Goal: Find specific page/section: Find specific page/section

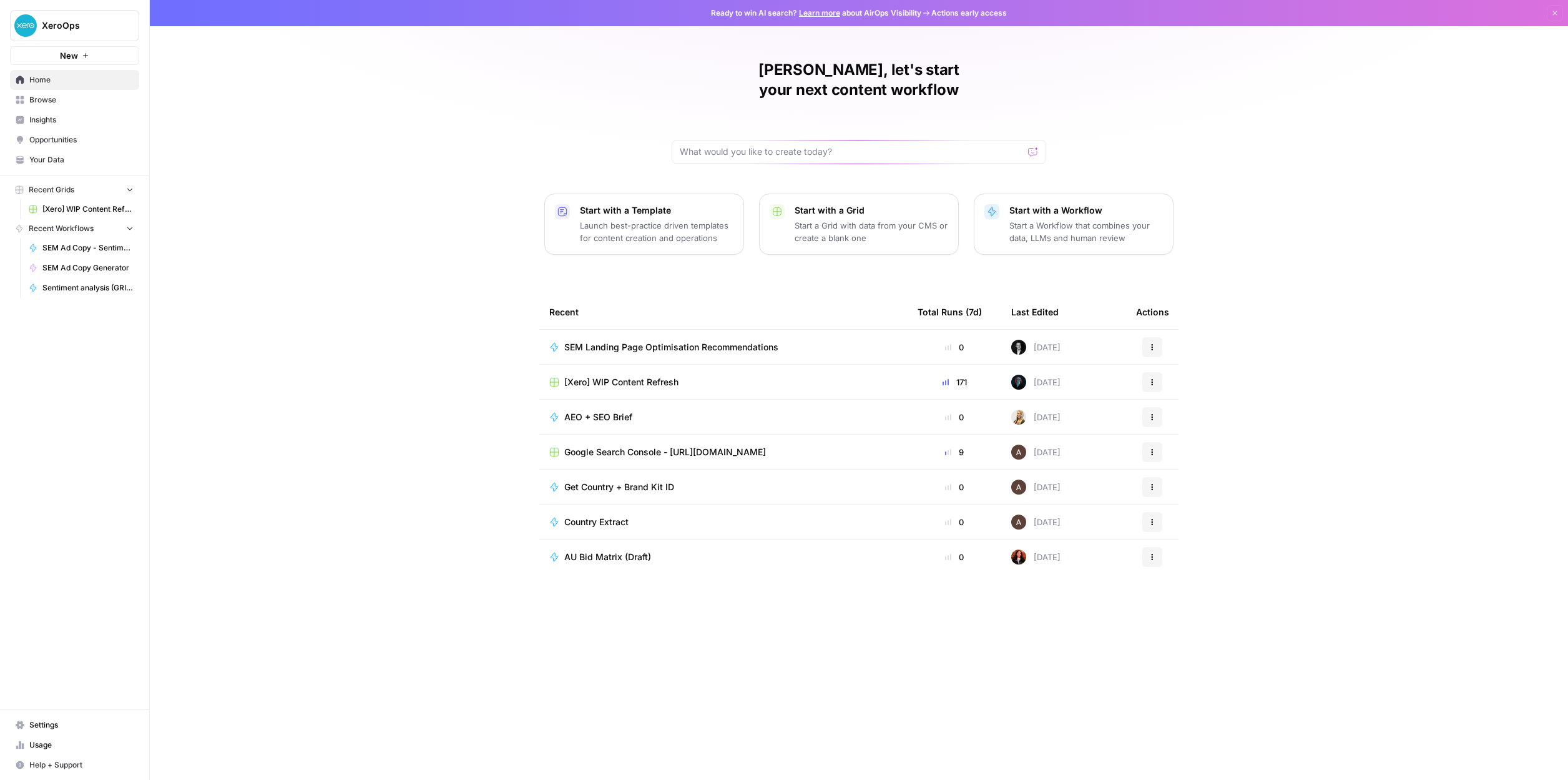
click at [44, 102] on span "Browse" at bounding box center [82, 100] width 105 height 11
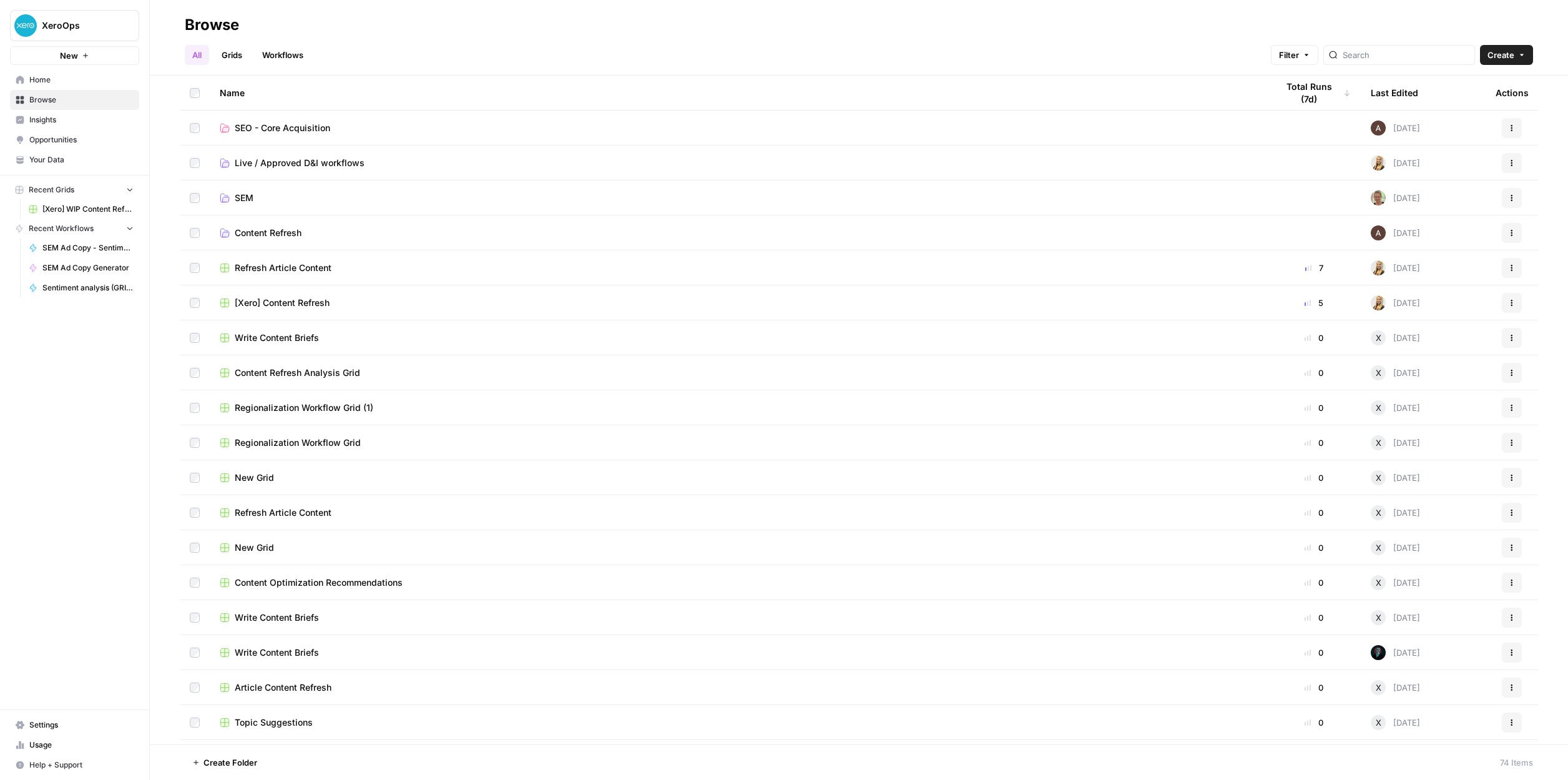
click at [242, 203] on span "SEM" at bounding box center [244, 198] width 19 height 13
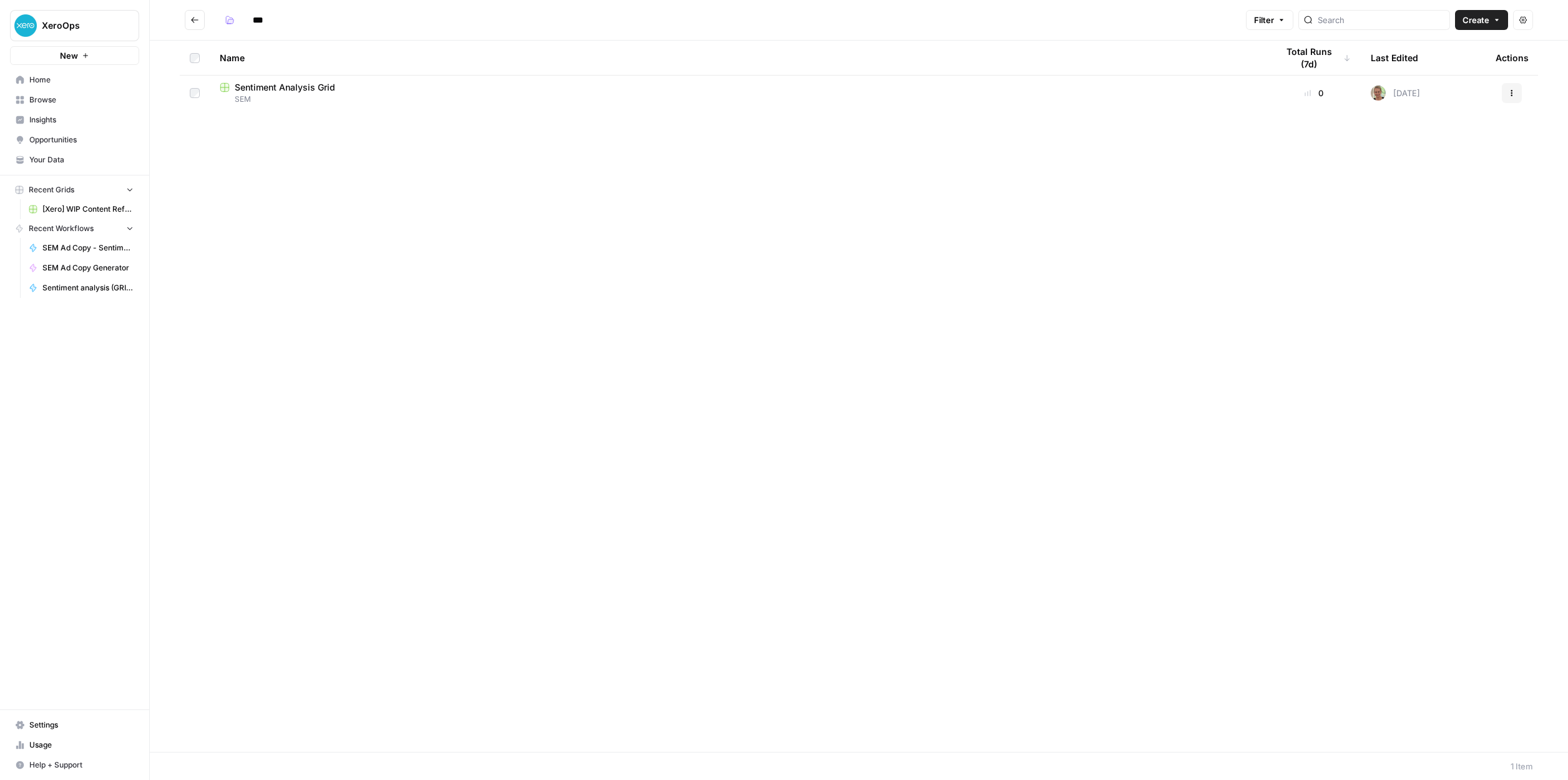
click at [281, 98] on span "SEM" at bounding box center [738, 99] width 1038 height 11
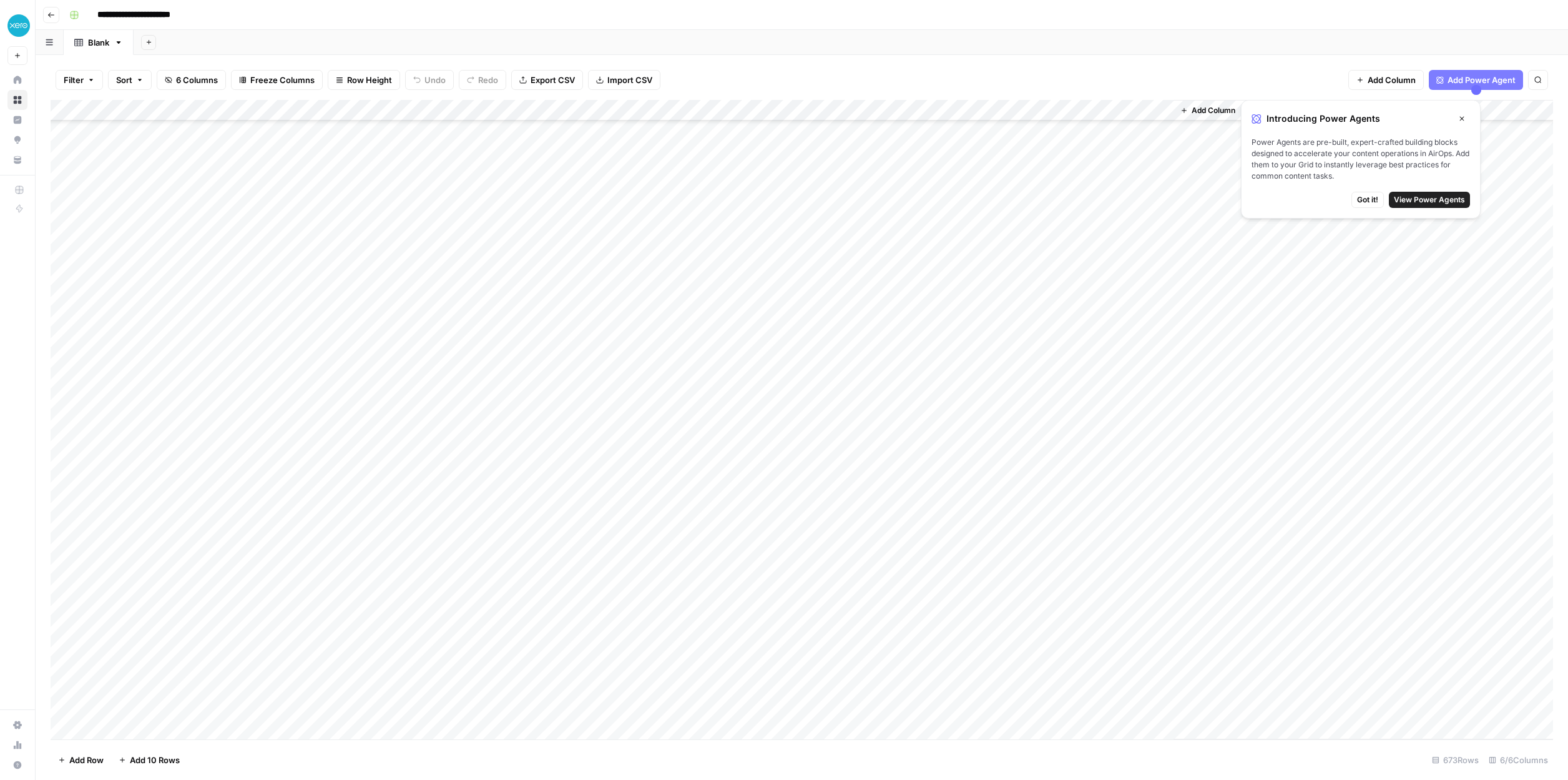
scroll to position [722, 0]
click at [1462, 117] on icon "button" at bounding box center [1462, 118] width 7 height 7
